Goal: Task Accomplishment & Management: Manage account settings

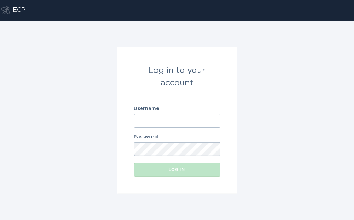
paste input "[EMAIL_ADDRESS][DOMAIN_NAME]"
type input "[EMAIL_ADDRESS][DOMAIN_NAME]"
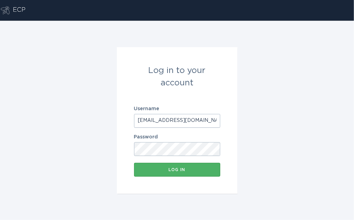
click at [159, 176] on button "Log in" at bounding box center [177, 170] width 86 height 14
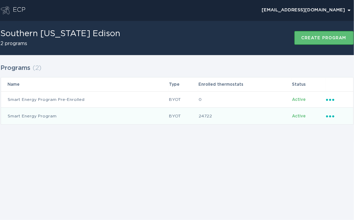
click at [334, 116] on icon "Ellipsis" at bounding box center [331, 115] width 10 height 6
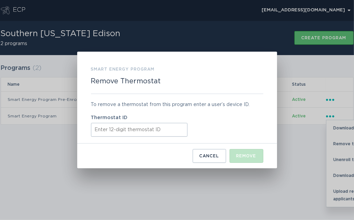
paste input "ecobee311074"
click at [249, 157] on div "Remove" at bounding box center [247, 156] width 20 height 4
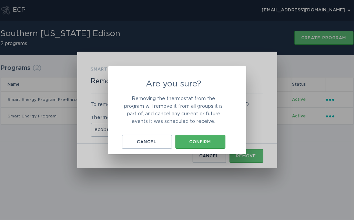
click at [209, 146] on button "Confirm" at bounding box center [201, 142] width 50 height 14
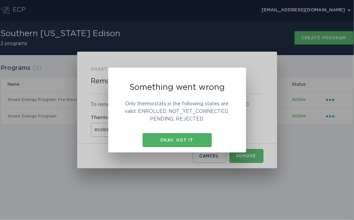
click at [189, 140] on div "Okay, got it" at bounding box center [177, 140] width 62 height 4
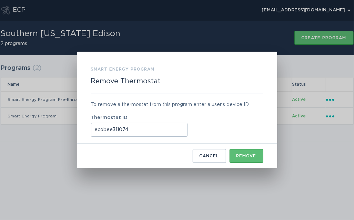
drag, startPoint x: 111, startPoint y: 131, endPoint x: 90, endPoint y: 130, distance: 21.4
click at [90, 130] on div "Smart Energy Program Remove Thermostat To remove a thermostat from this program…" at bounding box center [177, 110] width 200 height 117
click at [107, 130] on input "ecobee311074" at bounding box center [139, 130] width 97 height 14
click at [104, 131] on input "ecobee311074" at bounding box center [139, 130] width 97 height 14
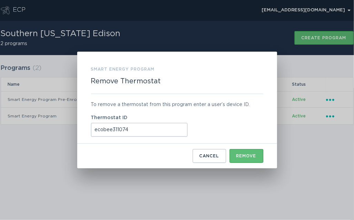
click at [104, 131] on input "ecobee311074" at bounding box center [139, 130] width 97 height 14
click at [112, 131] on input "ecobee311074" at bounding box center [139, 130] width 97 height 14
drag, startPoint x: 112, startPoint y: 131, endPoint x: 84, endPoint y: 132, distance: 27.6
click at [84, 132] on div "Smart Energy Program Remove Thermostat To remove a thermostat from this program…" at bounding box center [177, 110] width 200 height 117
click at [106, 131] on input "ecobee311074" at bounding box center [139, 130] width 97 height 14
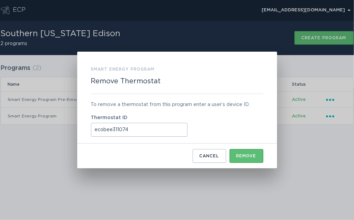
drag, startPoint x: 111, startPoint y: 130, endPoint x: 81, endPoint y: 132, distance: 29.3
click at [81, 132] on div "Smart Energy Program Remove Thermostat To remove a thermostat from this program…" at bounding box center [177, 110] width 200 height 117
type input "311074"
click at [134, 129] on input "311074" at bounding box center [139, 130] width 97 height 14
click at [146, 129] on input "311074" at bounding box center [139, 130] width 97 height 14
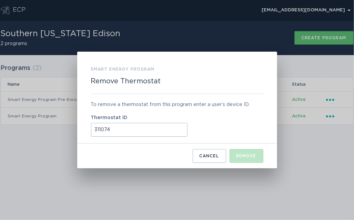
click at [146, 129] on input "311074" at bounding box center [139, 130] width 97 height 14
paste input "311074117524"
type input "311074117524"
click at [249, 154] on div "Remove" at bounding box center [247, 156] width 20 height 4
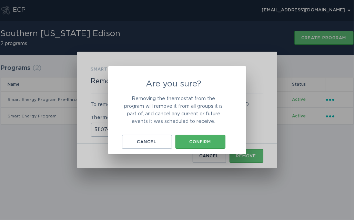
click at [212, 148] on button "Confirm" at bounding box center [201, 142] width 50 height 14
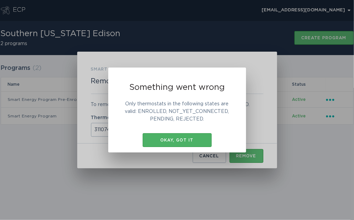
click at [196, 141] on div "Okay, got it" at bounding box center [177, 140] width 62 height 4
